Goal: Information Seeking & Learning: Learn about a topic

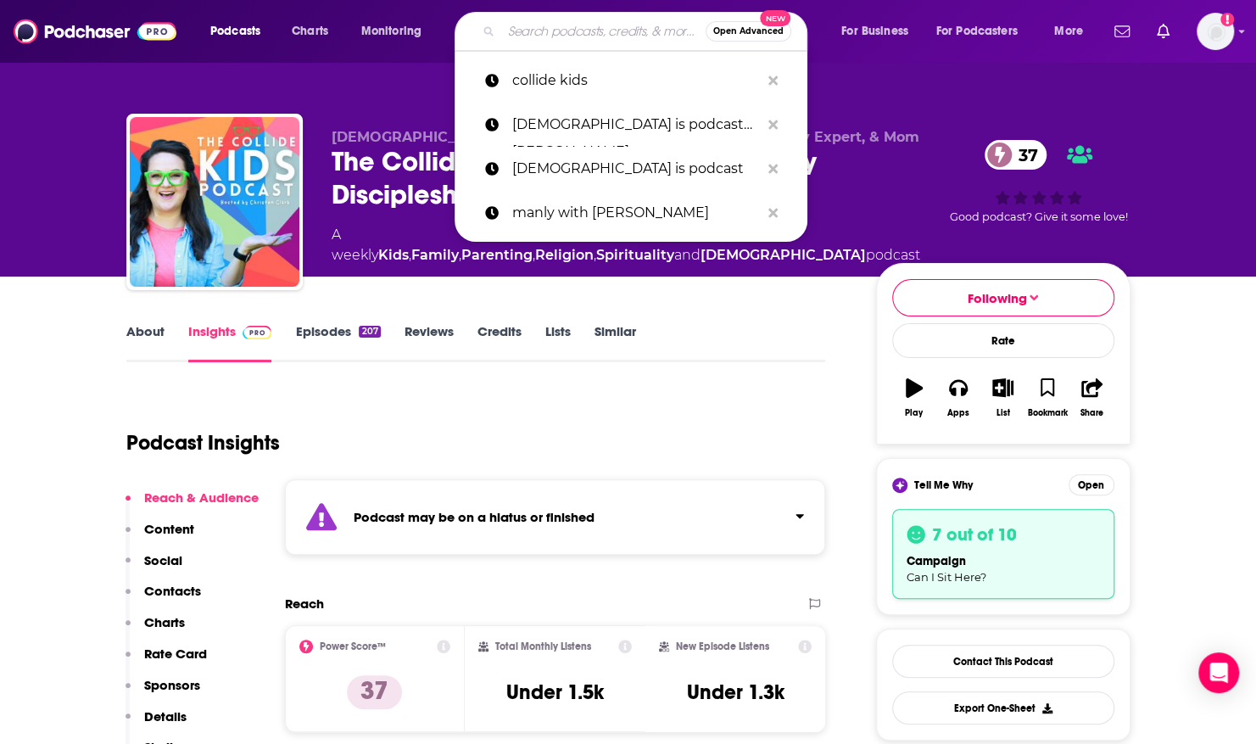
click at [602, 29] on input "Search podcasts, credits, & more..." at bounding box center [603, 31] width 204 height 27
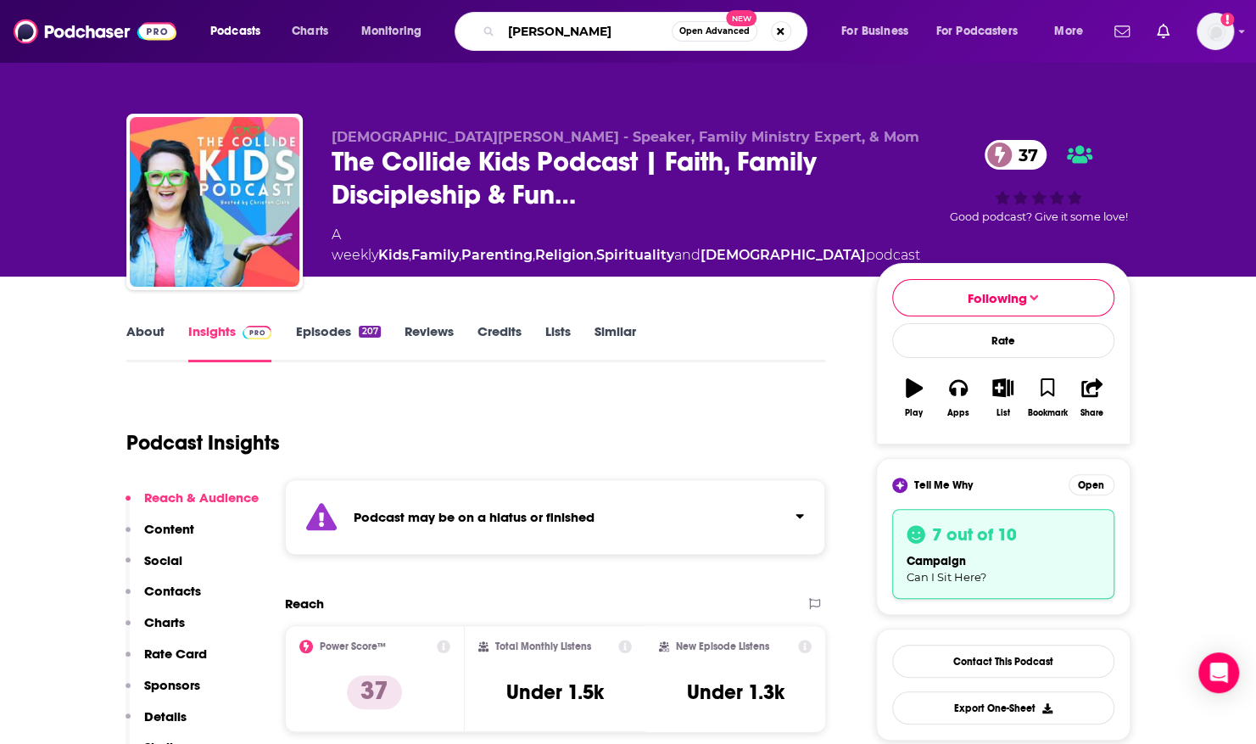
type input "[PERSON_NAME]"
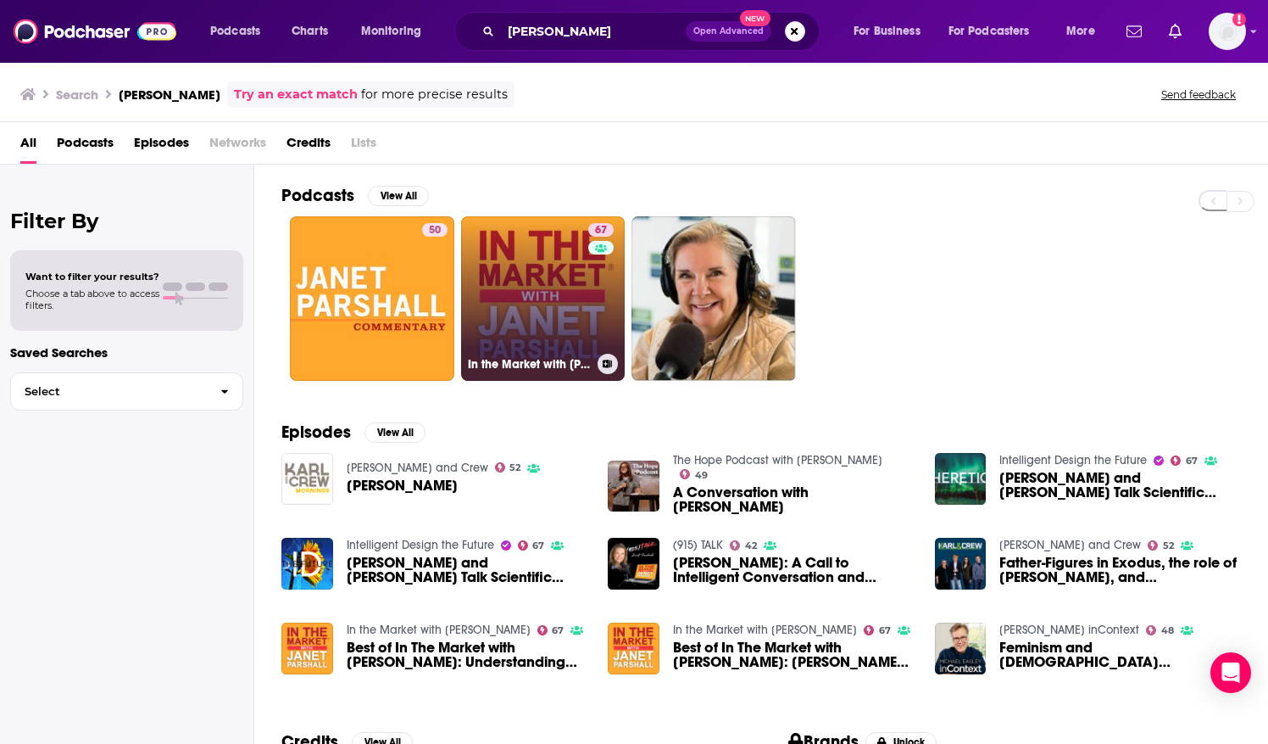
click at [524, 341] on link "67 In the Market with [PERSON_NAME]" at bounding box center [543, 298] width 164 height 164
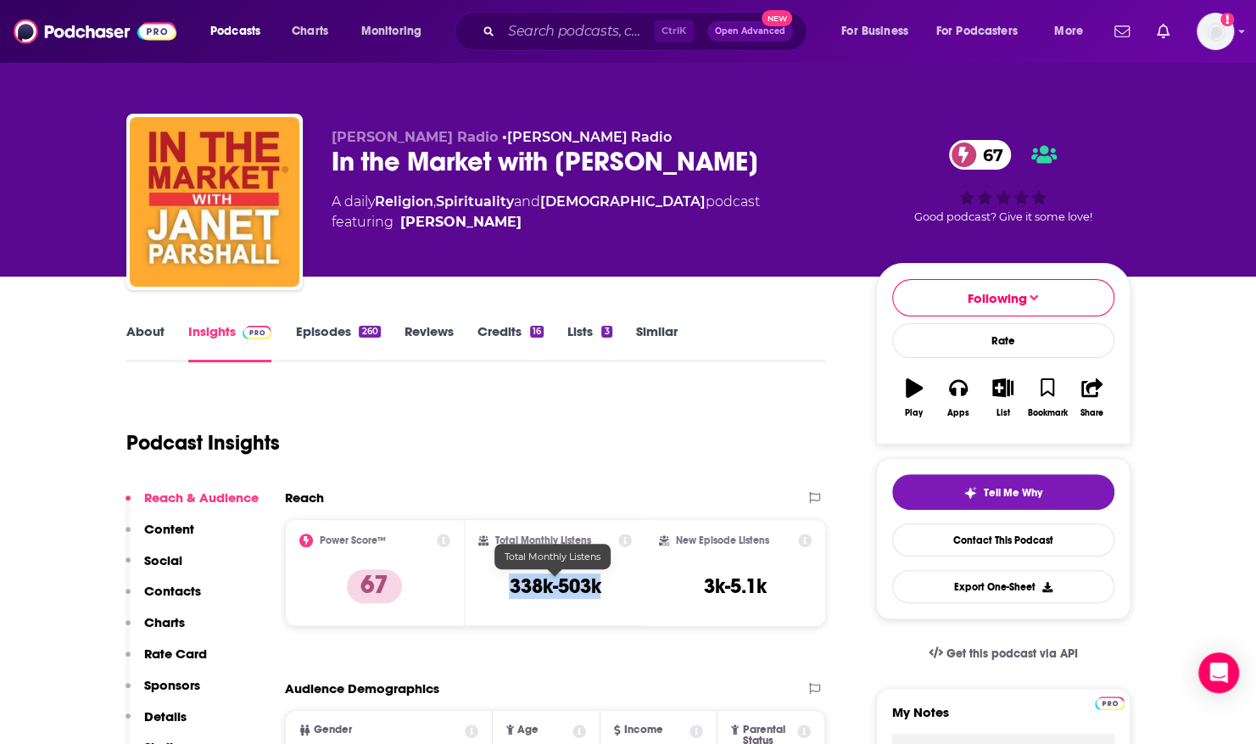
drag, startPoint x: 508, startPoint y: 587, endPoint x: 599, endPoint y: 588, distance: 90.7
click at [599, 588] on h3 "338k-503k" at bounding box center [555, 585] width 92 height 25
copy h3 "338k-503k"
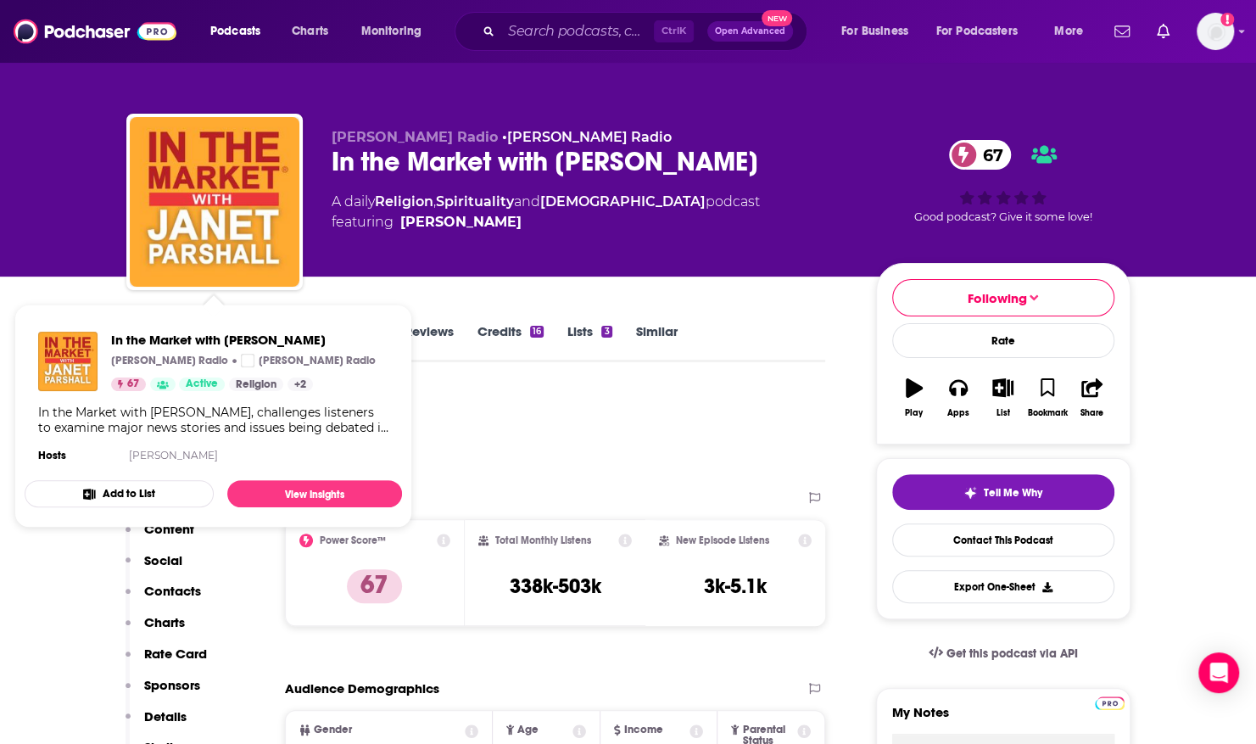
click at [167, 327] on div "In the Market with [PERSON_NAME] Radio [PERSON_NAME] Radio 67 Active Religion +…" at bounding box center [213, 399] width 377 height 162
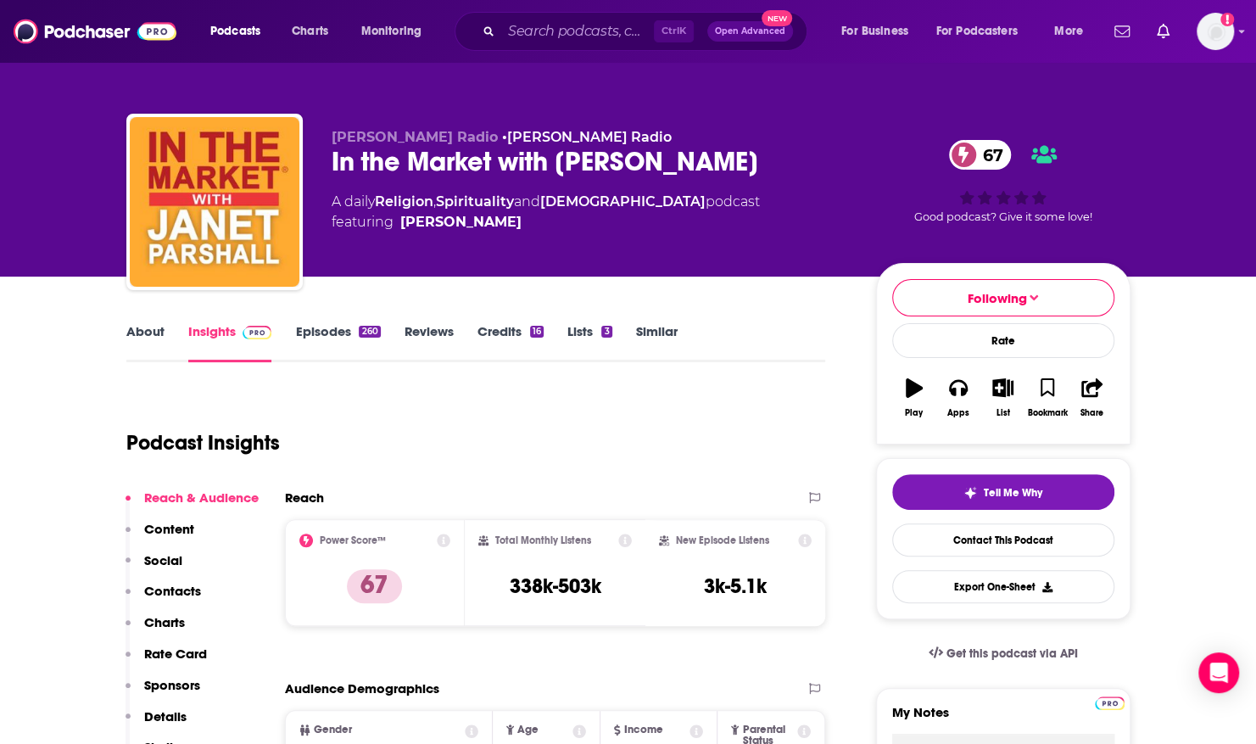
click at [146, 329] on link "About" at bounding box center [145, 342] width 38 height 39
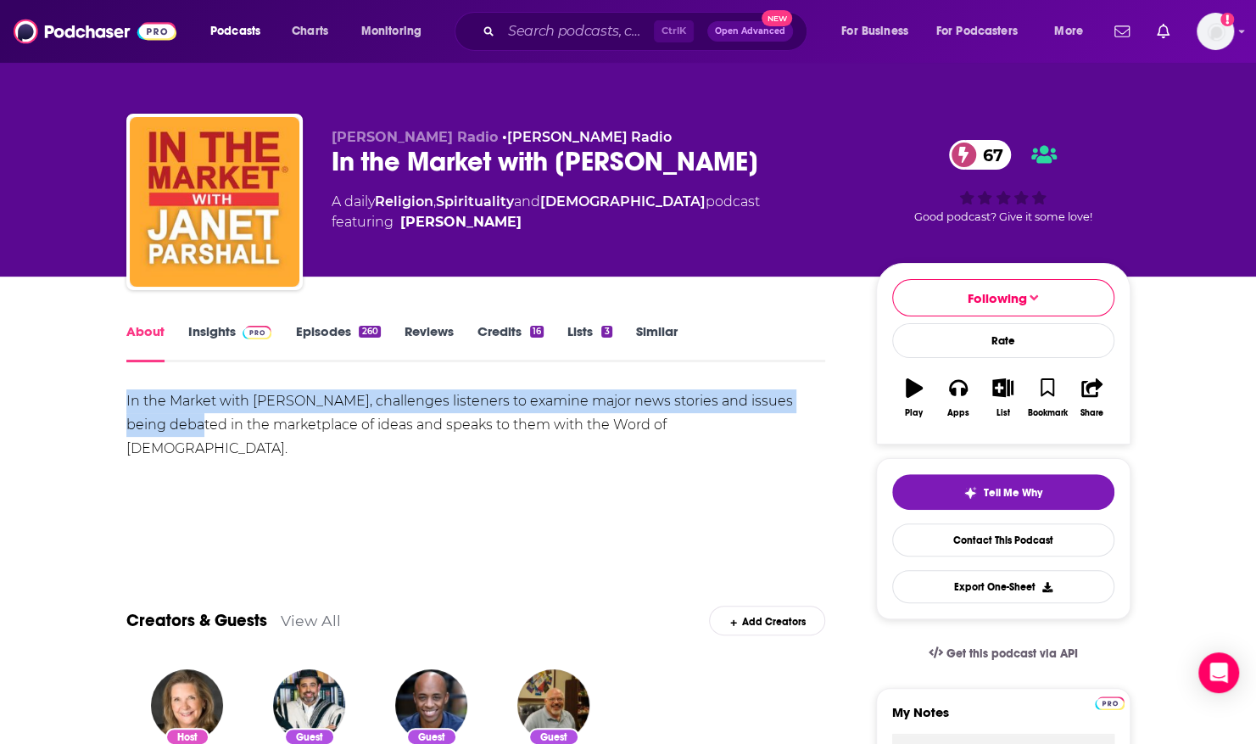
drag, startPoint x: 148, startPoint y: 447, endPoint x: 103, endPoint y: 409, distance: 58.9
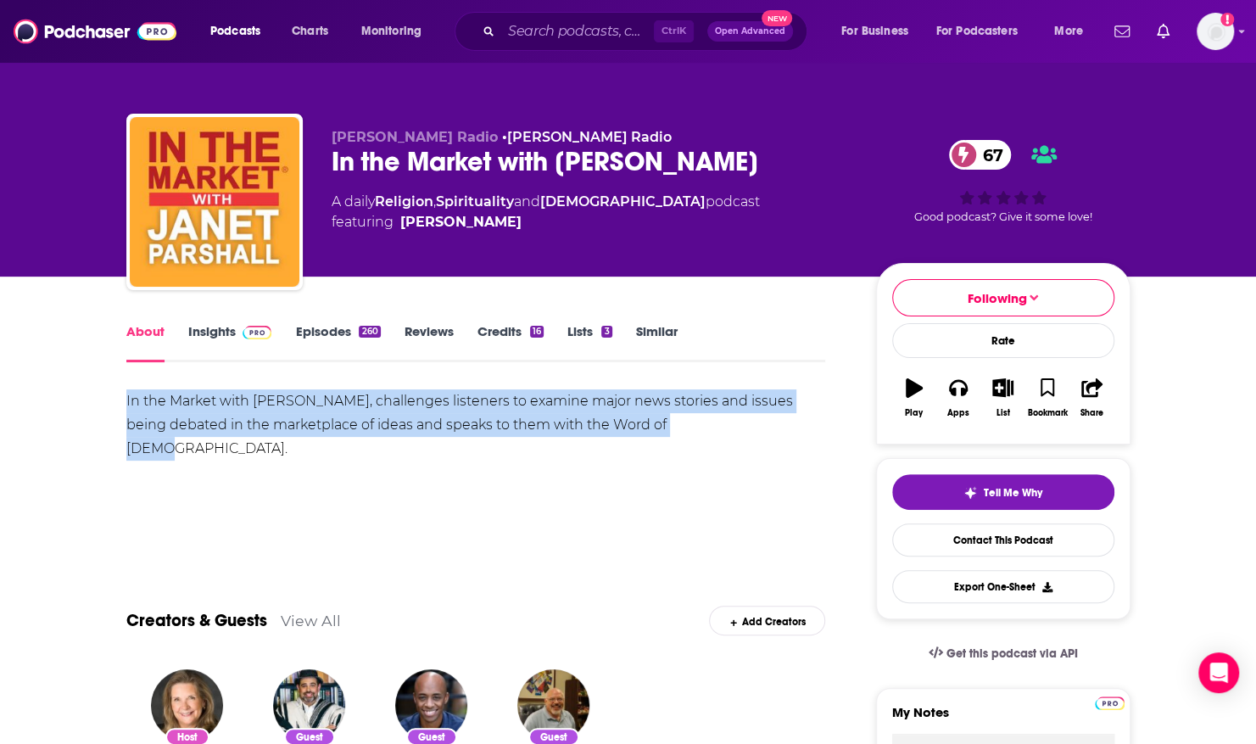
drag, startPoint x: 694, startPoint y: 424, endPoint x: 173, endPoint y: 385, distance: 522.9
copy div "In the Market with [PERSON_NAME], challenges listeners to examine major news st…"
click at [318, 337] on link "Episodes 260" at bounding box center [337, 342] width 85 height 39
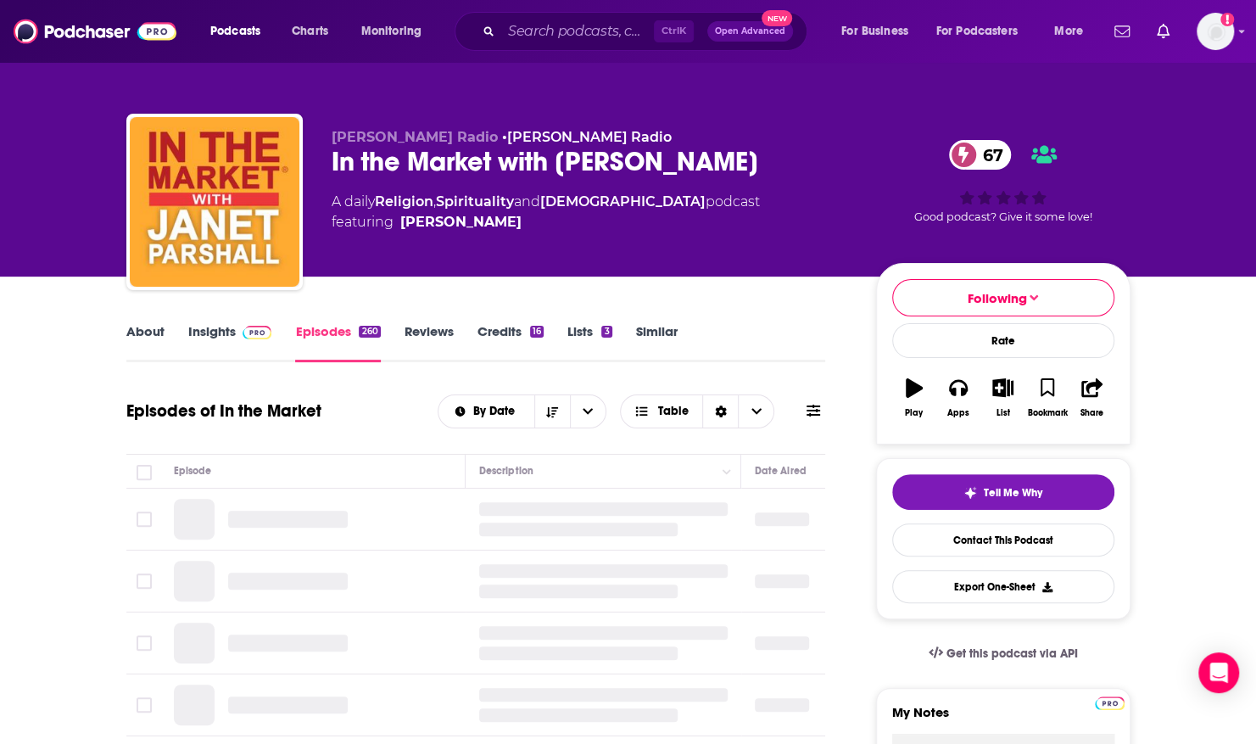
click at [222, 336] on link "Insights" at bounding box center [230, 342] width 84 height 39
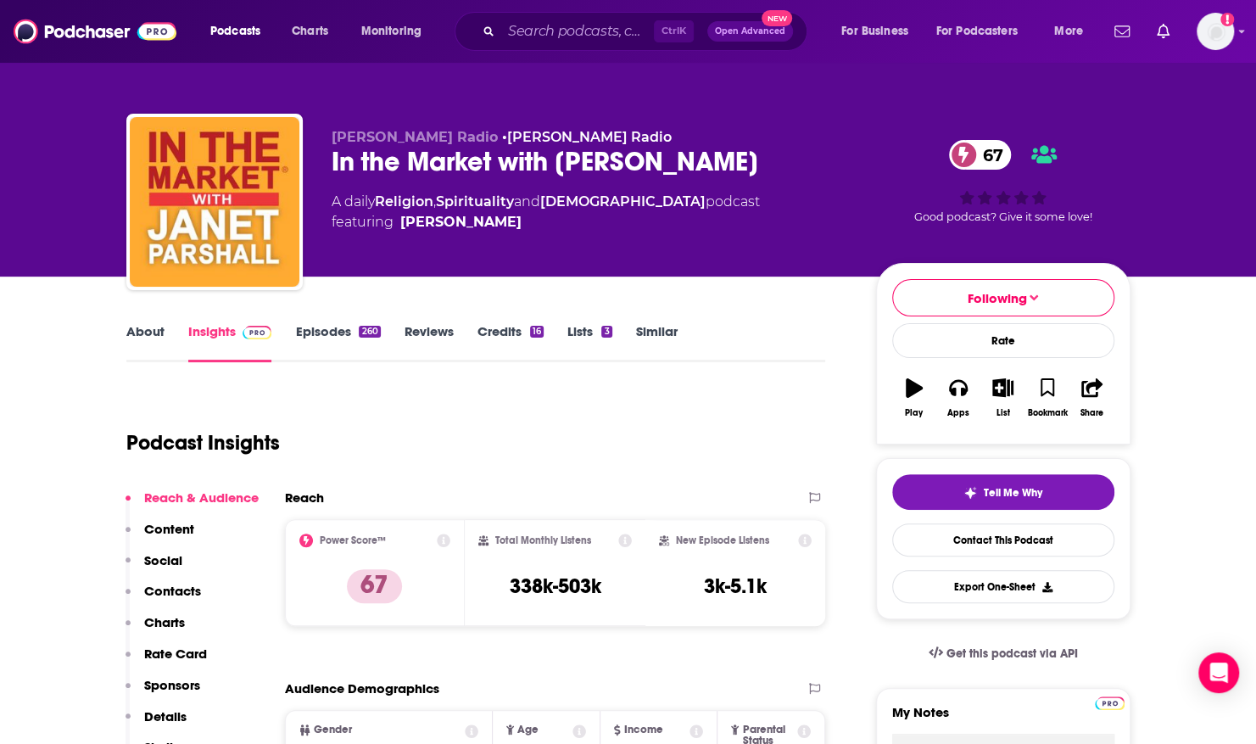
click at [133, 333] on link "About" at bounding box center [145, 342] width 38 height 39
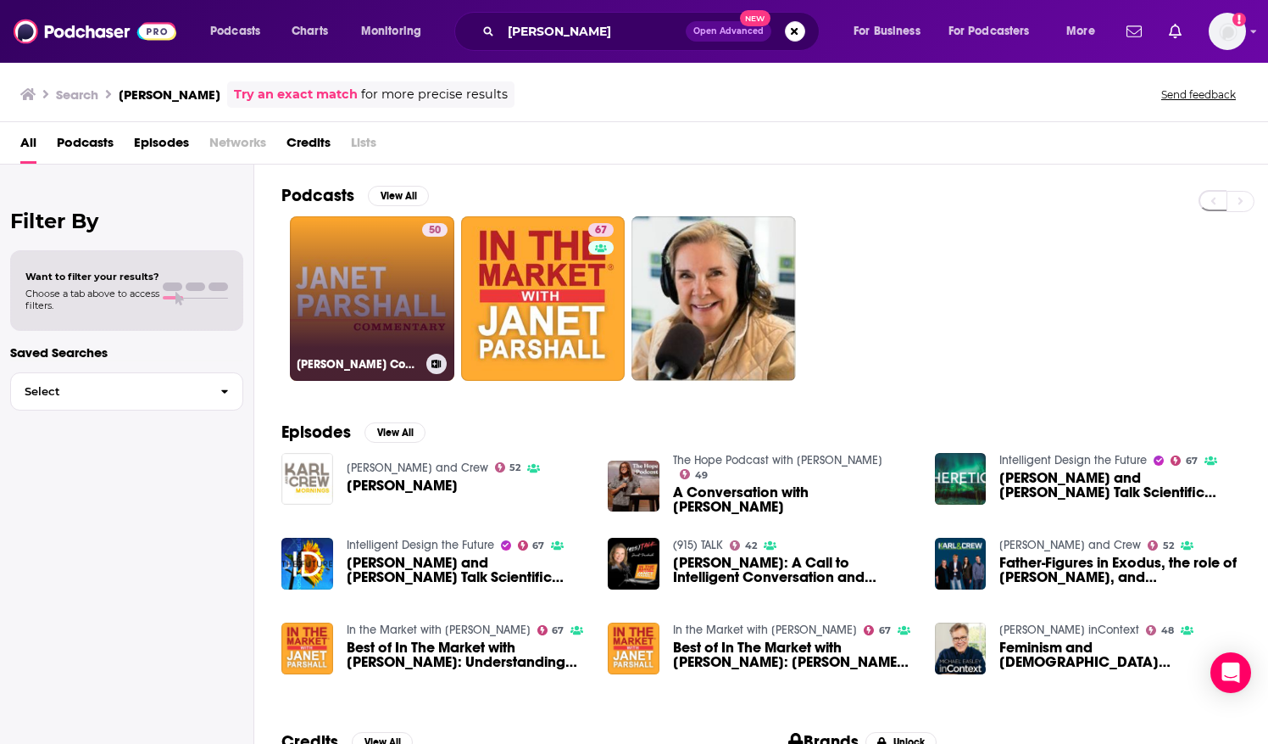
click at [333, 323] on link "50 [PERSON_NAME] Commentary" at bounding box center [372, 298] width 164 height 164
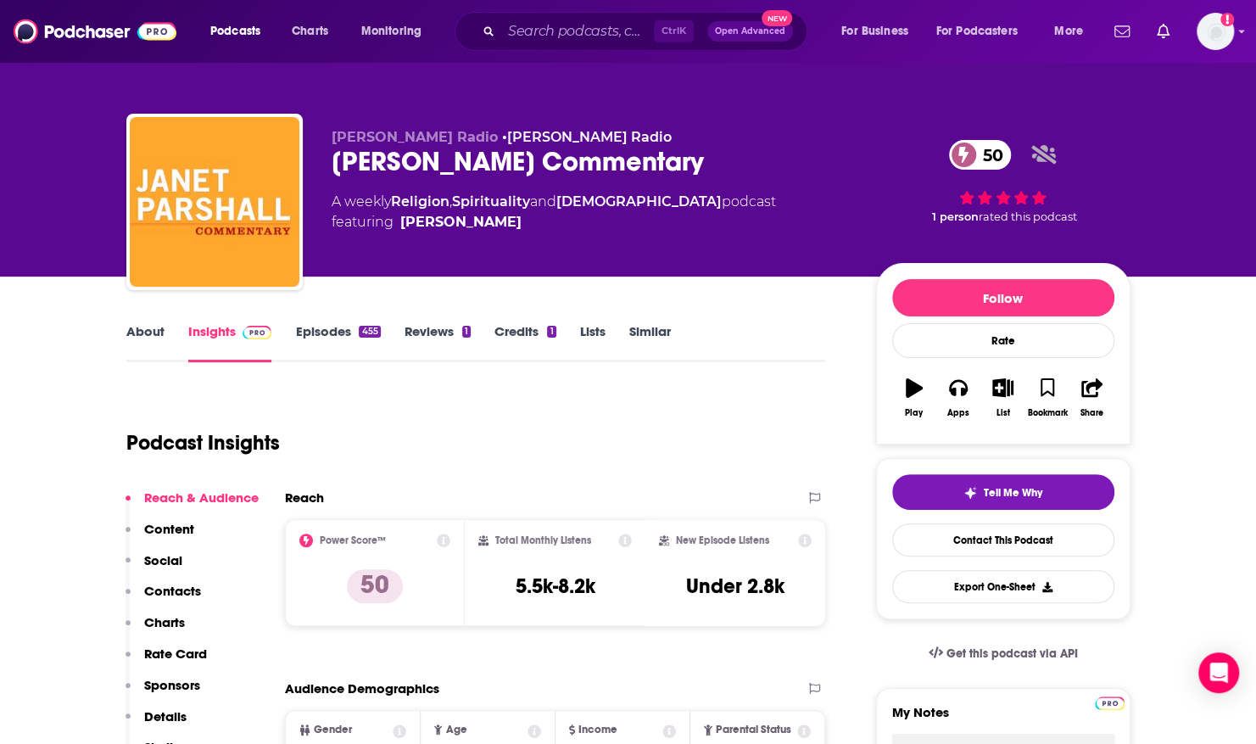
click at [339, 329] on link "Episodes 455" at bounding box center [337, 342] width 85 height 39
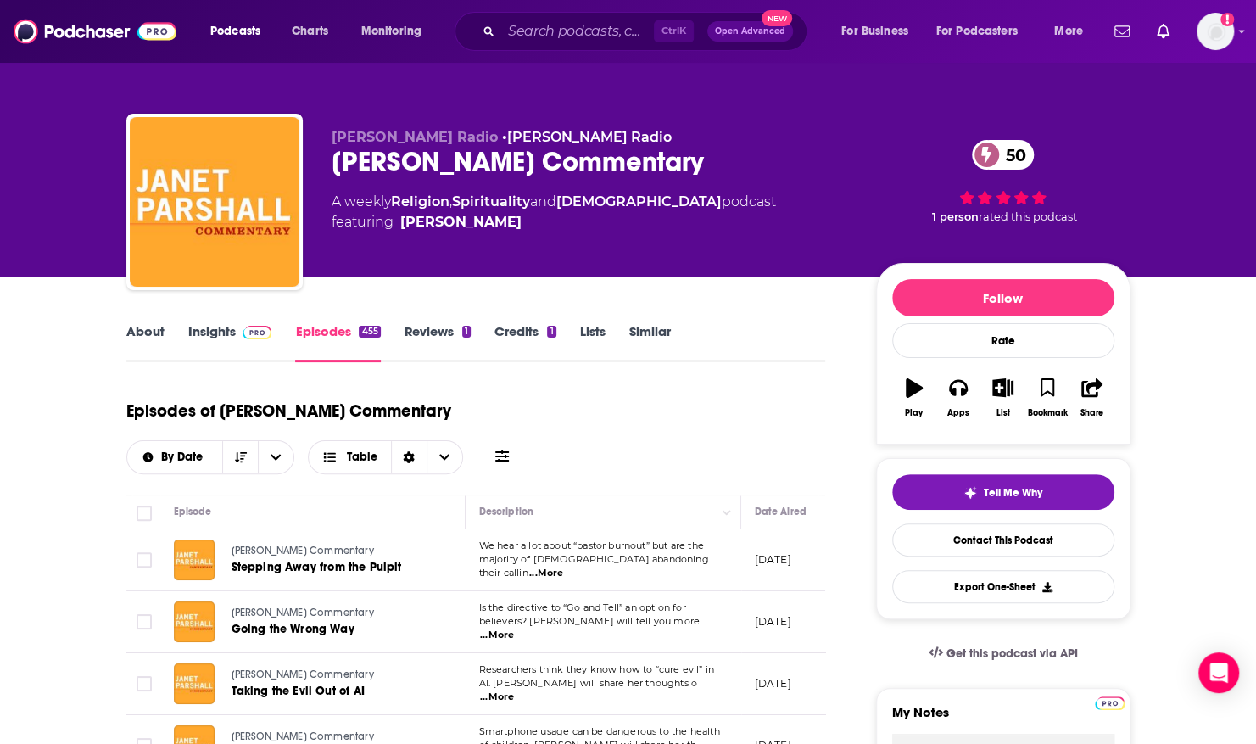
click at [783, 560] on p "[DATE]" at bounding box center [773, 559] width 36 height 14
click at [563, 566] on span "...More" at bounding box center [546, 573] width 34 height 14
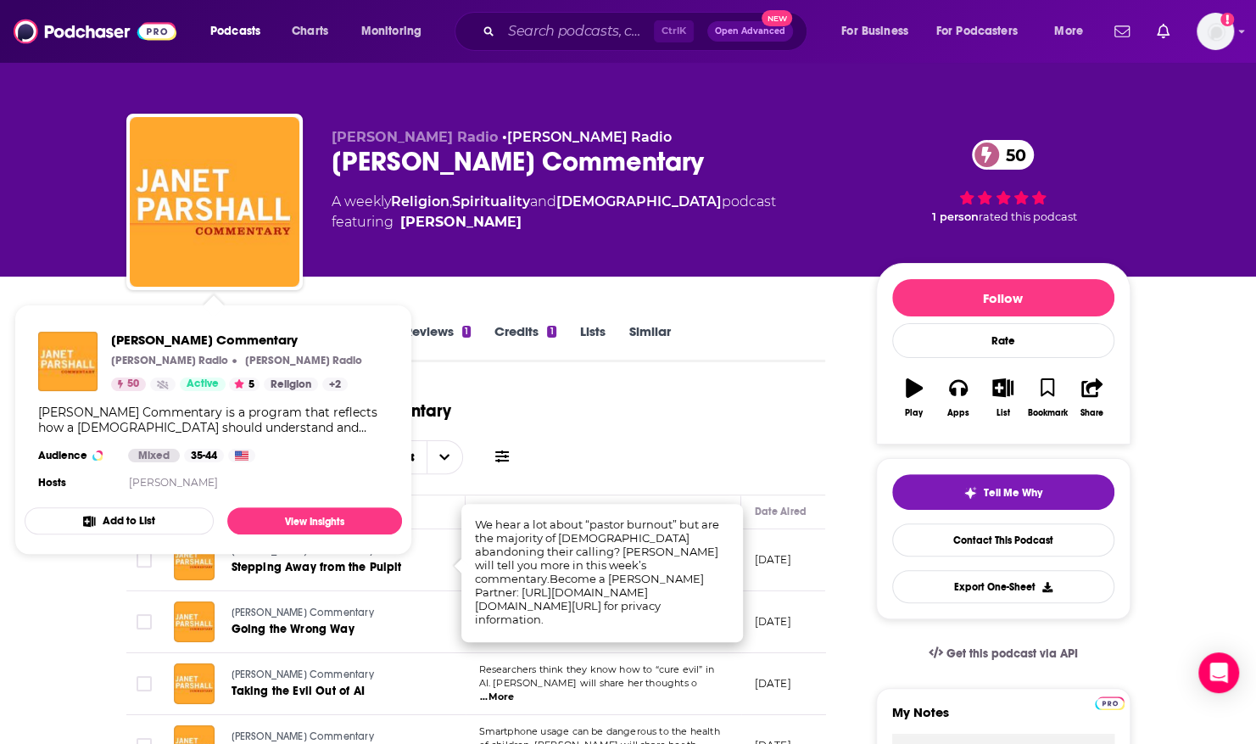
click at [65, 248] on div "[PERSON_NAME] Radio • [PERSON_NAME] Radio [PERSON_NAME] Commentary 50 A weekly …" at bounding box center [628, 138] width 1256 height 276
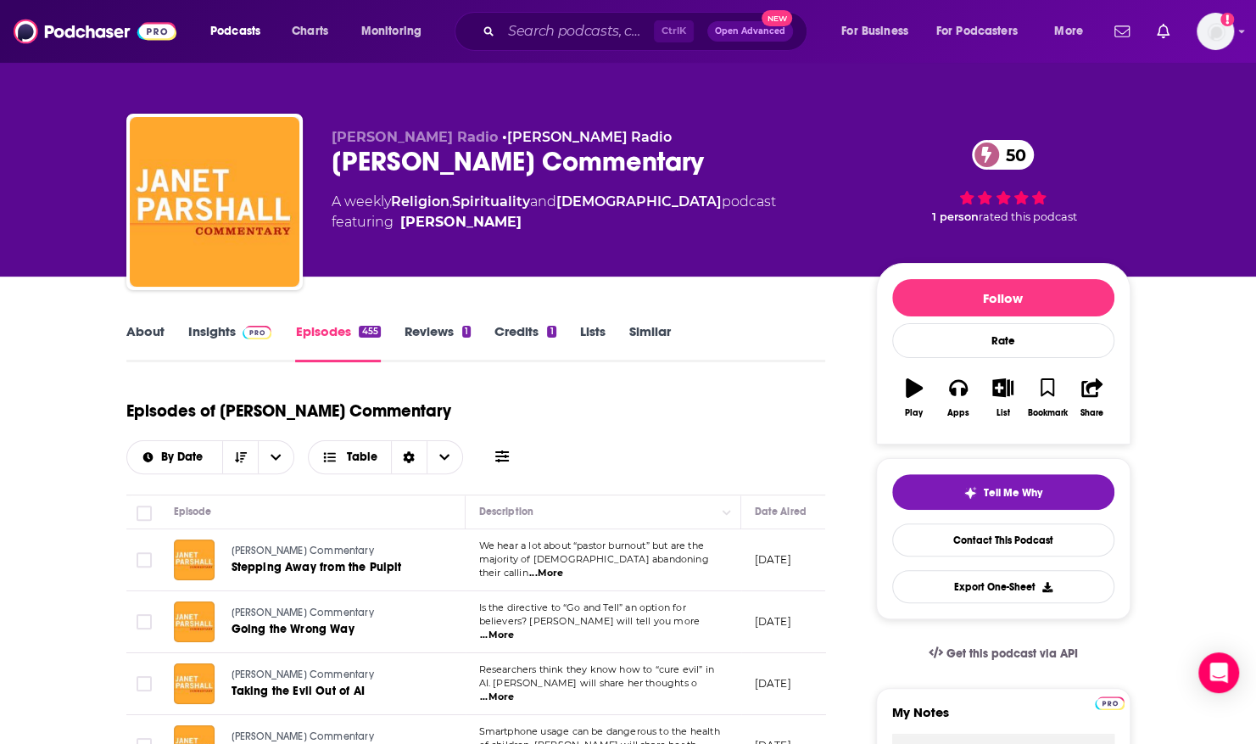
click at [139, 337] on link "About" at bounding box center [145, 342] width 38 height 39
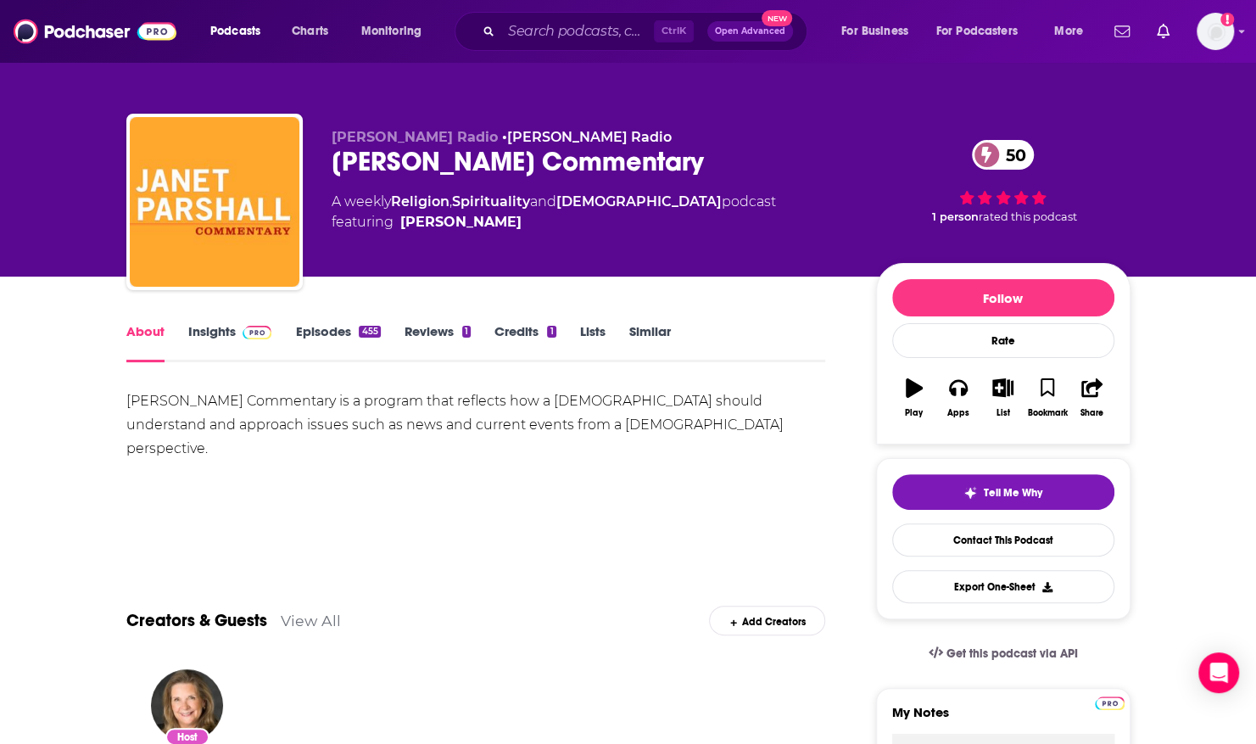
click at [320, 331] on link "Episodes 455" at bounding box center [337, 342] width 85 height 39
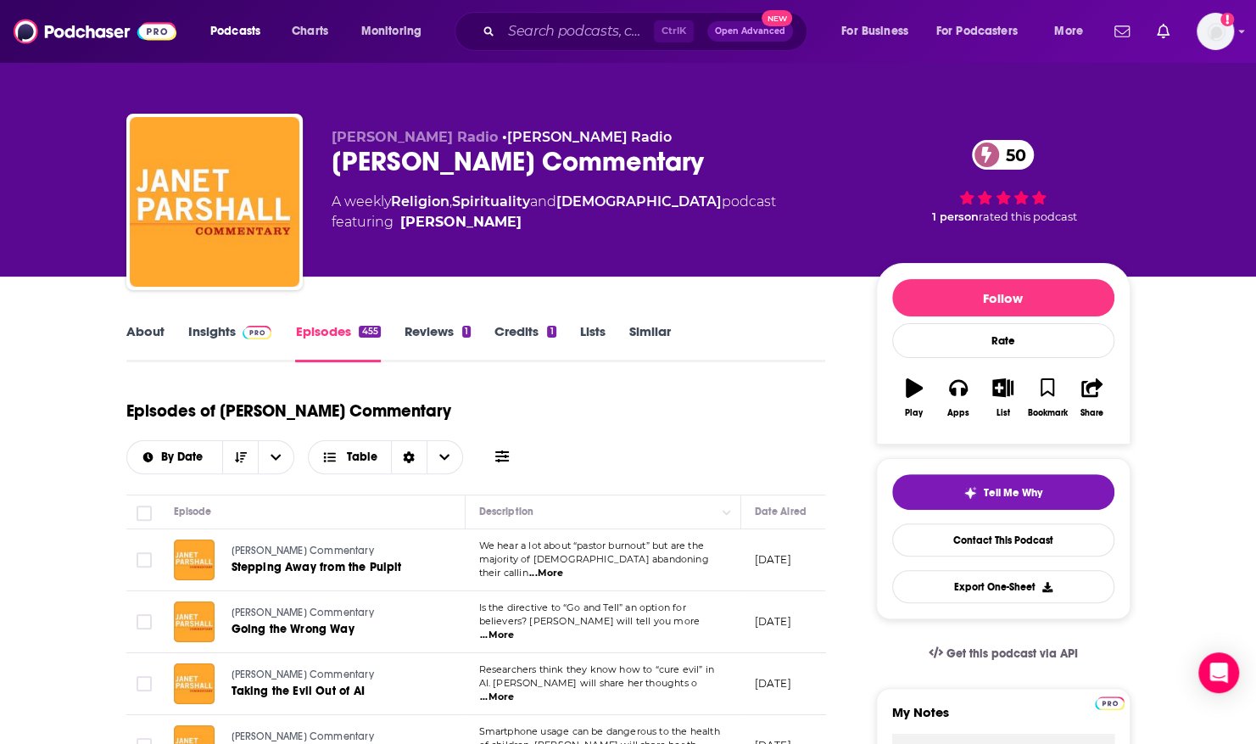
click at [239, 320] on div "About Insights Episodes 455 Reviews 1 Credits 1 Lists Similar" at bounding box center [475, 341] width 699 height 42
click at [227, 327] on link "Insights" at bounding box center [230, 342] width 84 height 39
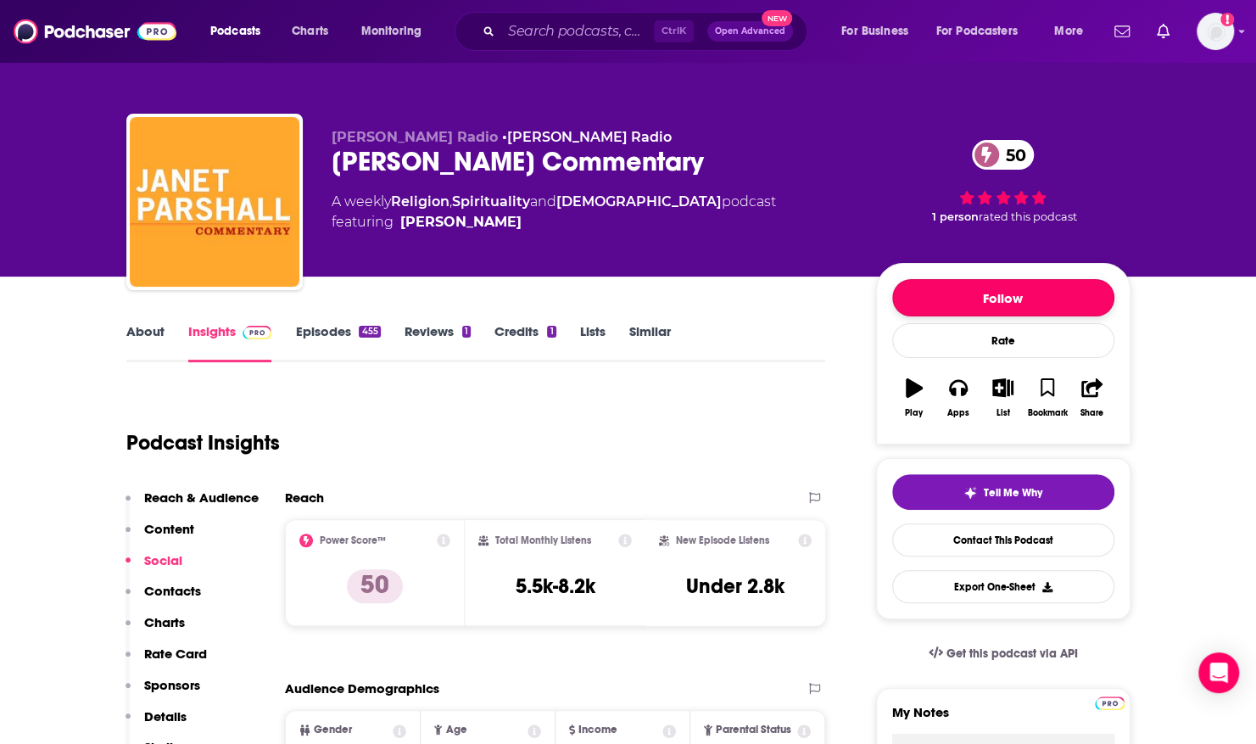
click at [938, 283] on button "Follow" at bounding box center [1003, 297] width 222 height 37
